Goal: Check status: Check status

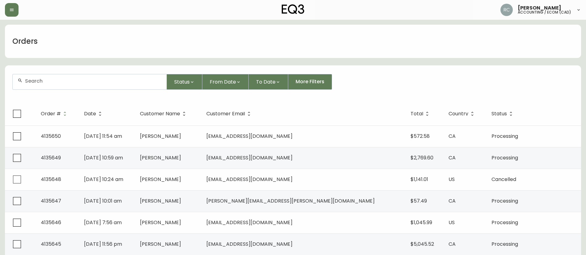
click at [369, 70] on form "Status From Date To Date More Filters" at bounding box center [293, 85] width 576 height 36
click at [336, 37] on div "Orders" at bounding box center [293, 41] width 576 height 33
drag, startPoint x: 147, startPoint y: 48, endPoint x: 241, endPoint y: 48, distance: 93.9
click at [147, 48] on div "Orders" at bounding box center [293, 41] width 576 height 33
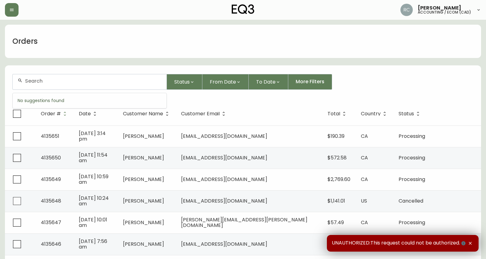
click at [135, 79] on input "text" at bounding box center [93, 81] width 137 height 6
paste input "4132337"
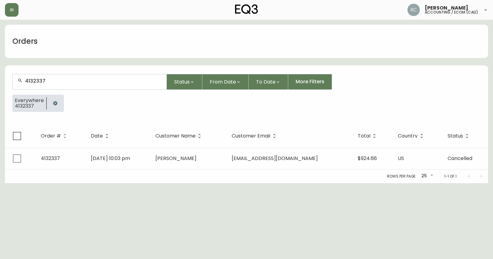
type input "4132337"
click at [174, 172] on div "Rows per page: 25 25 1-1 of 1" at bounding box center [246, 177] width 483 height 14
drag, startPoint x: 179, startPoint y: 161, endPoint x: 176, endPoint y: 160, distance: 3.3
click at [179, 161] on span "BECKA CITRON" at bounding box center [175, 158] width 41 height 7
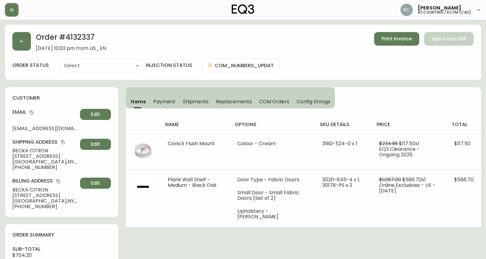
type input "Cancelled"
select select "CANCELLED"
click at [53, 49] on span "April 9, 2025 at 10:03 pm from US_EN" at bounding box center [71, 49] width 70 height 6
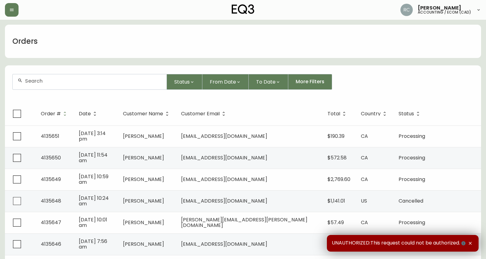
click at [69, 84] on div at bounding box center [90, 81] width 154 height 15
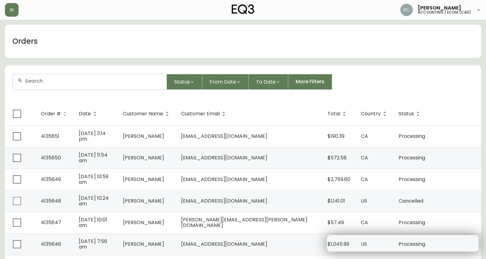
paste input "4132753"
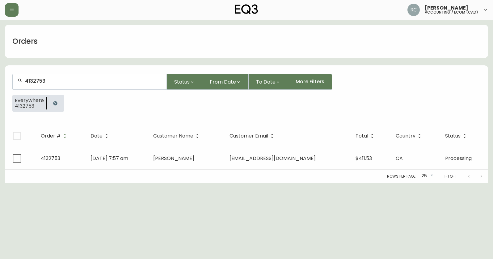
type input "4132753"
